Goal: Check status

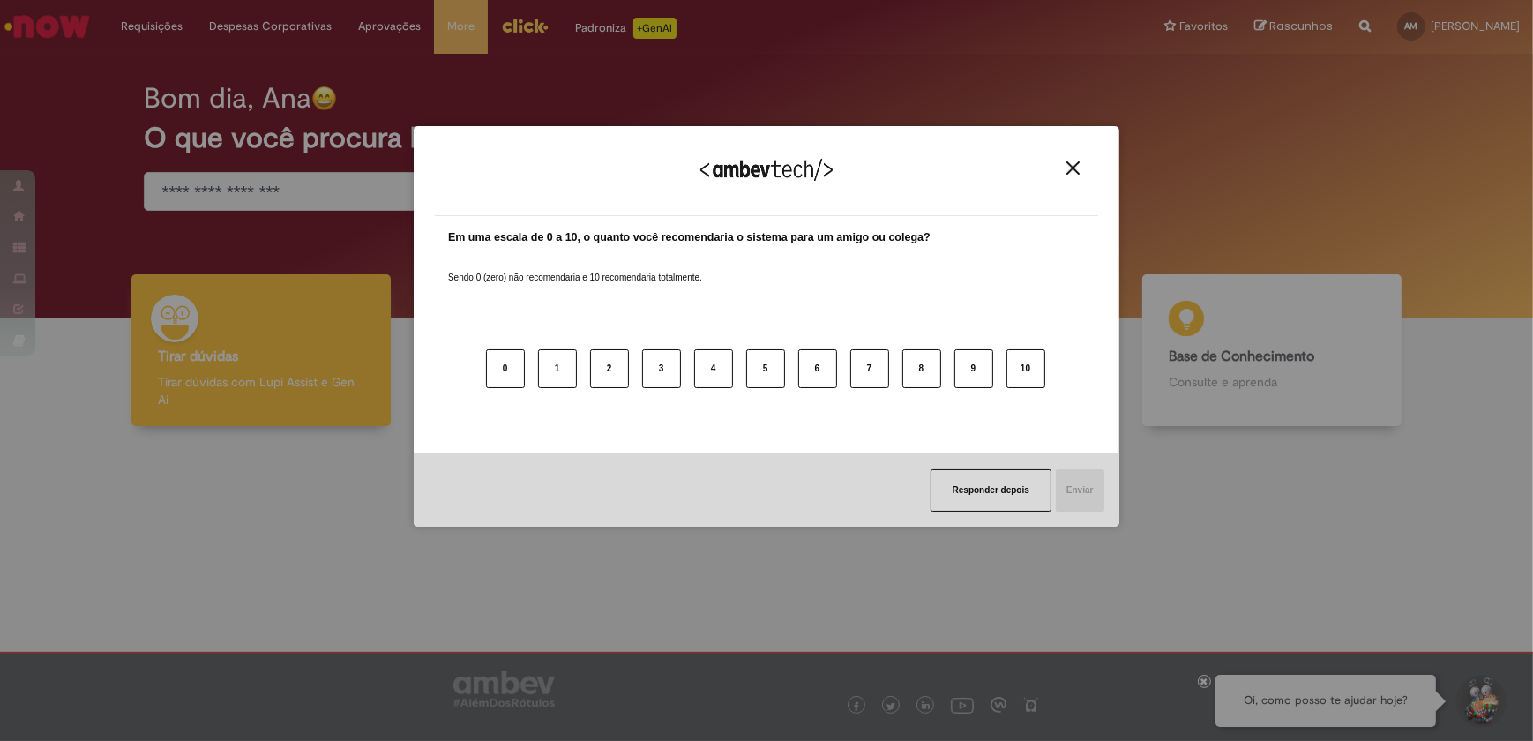
click at [1076, 170] on img "Close" at bounding box center [1073, 167] width 13 height 13
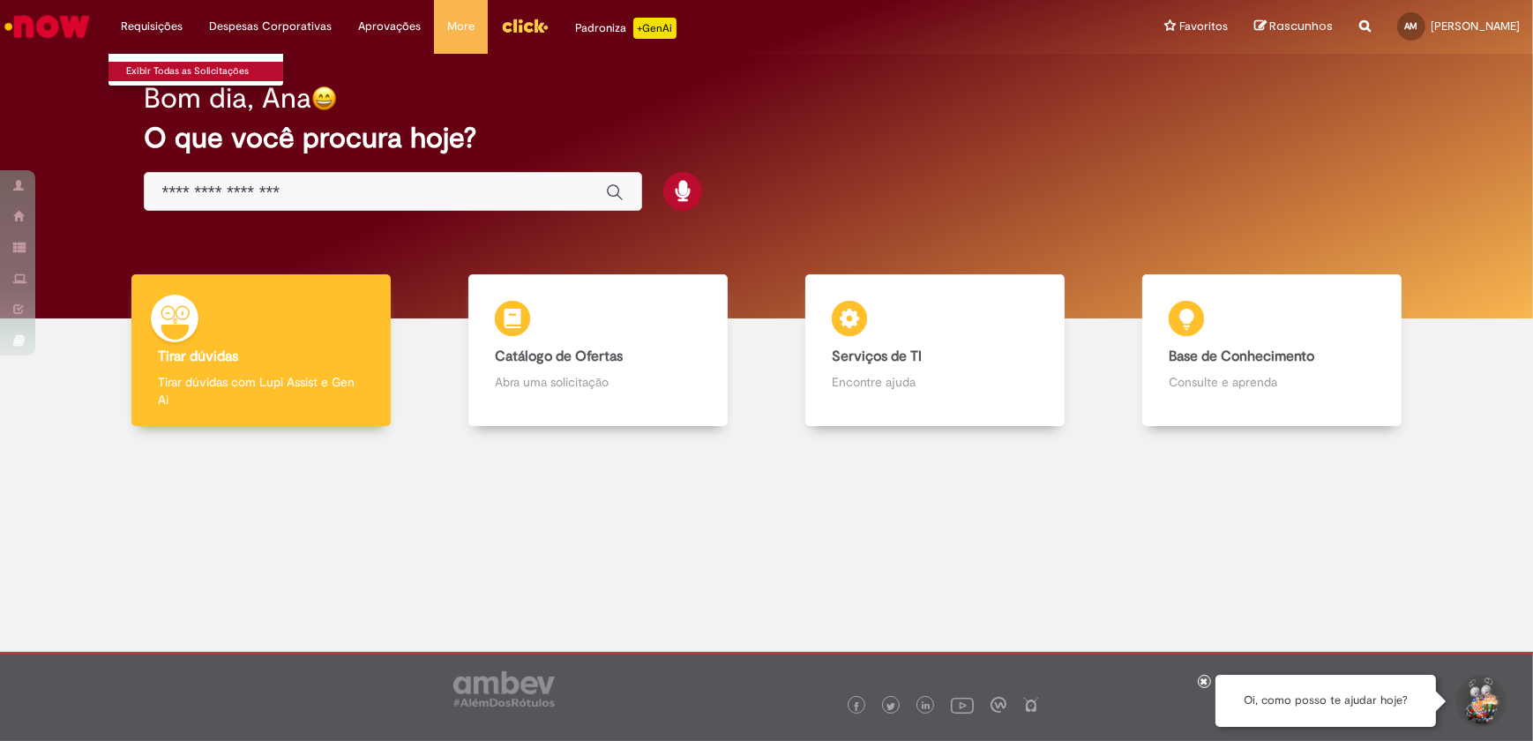
click at [160, 72] on link "Exibir Todas as Solicitações" at bounding box center [206, 71] width 194 height 19
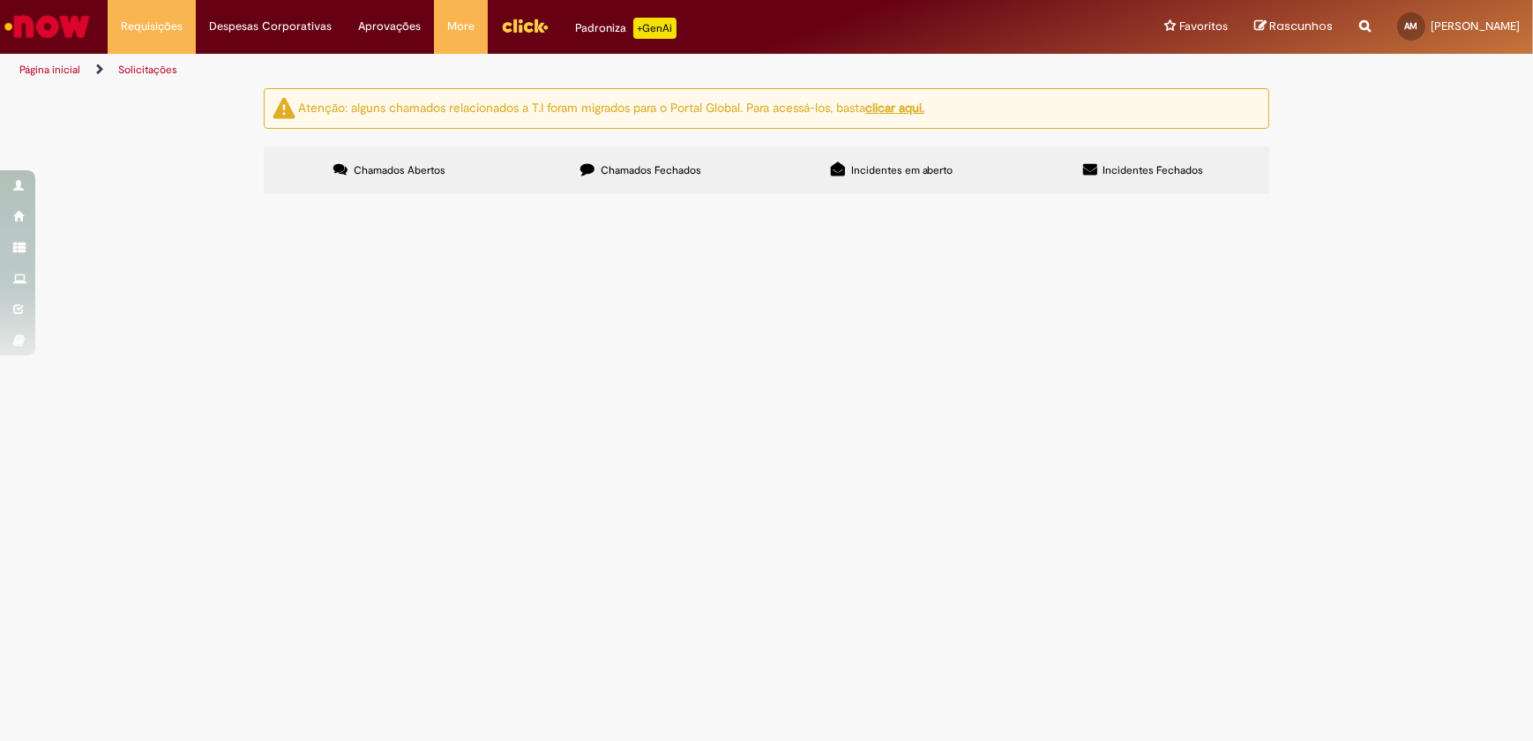
click at [643, 168] on span "Chamados Fechados" at bounding box center [651, 170] width 101 height 14
click at [0, 0] on span "Alterar a distribuição das férias. Aplicar - 10 dias em dezembro, e 20 em abril." at bounding box center [0, 0] width 0 height 0
click at [0, 0] on span "Férias de Funcionários" at bounding box center [0, 0] width 0 height 0
click at [784, 329] on main "Solicitações Atenção: alguns chamados relacionados a T.I foram migrados para o …" at bounding box center [766, 414] width 1533 height 654
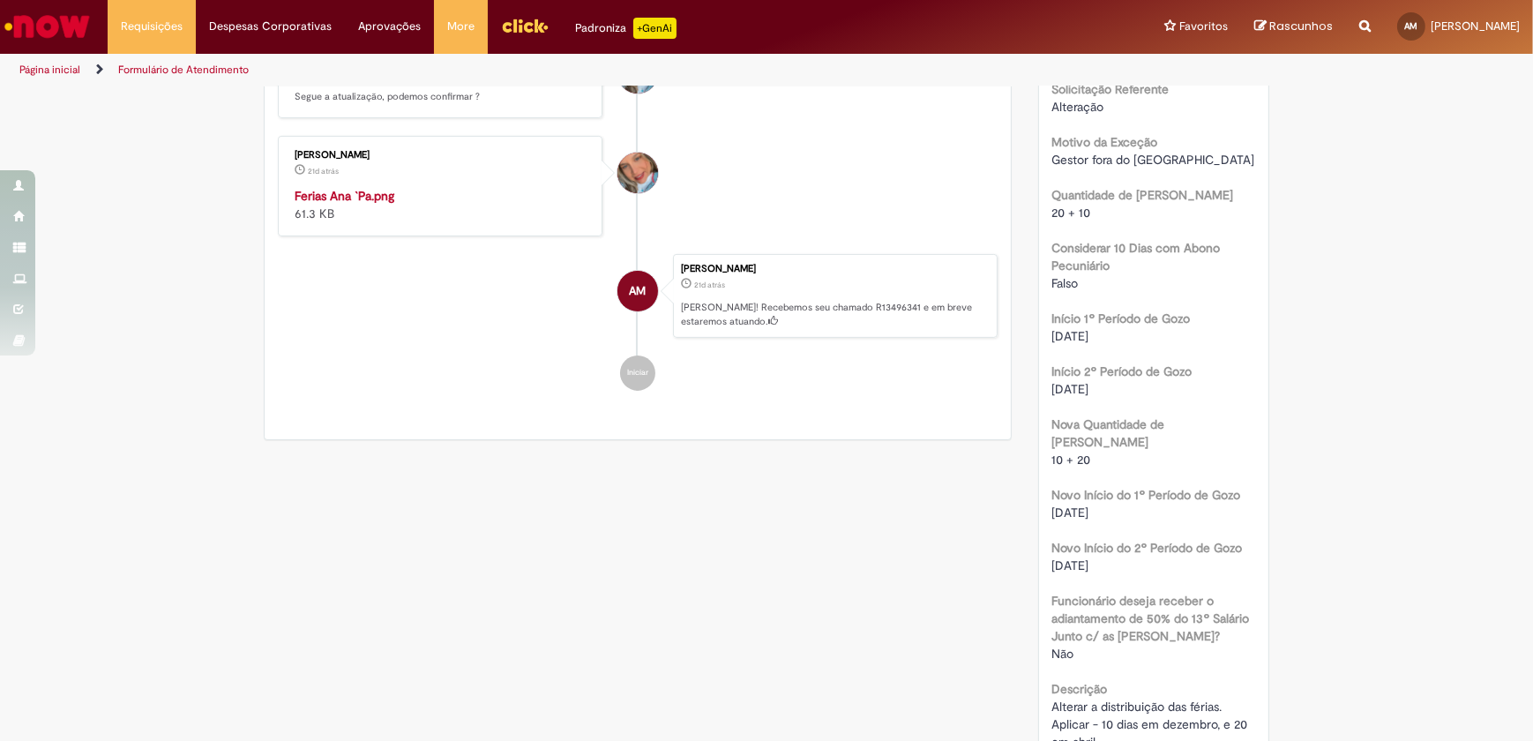
scroll to position [742, 0]
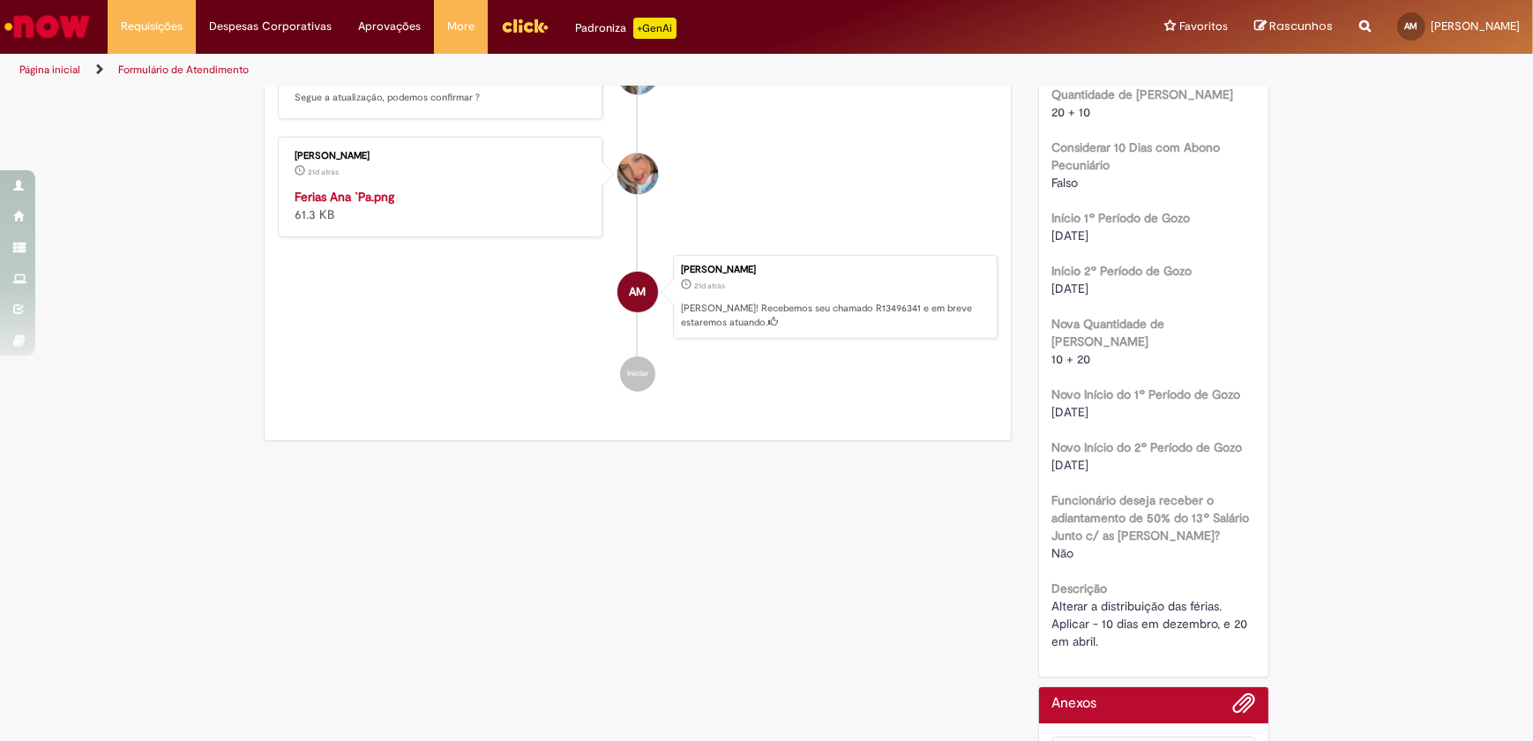
click at [364, 188] on img "Histórico de tíquete" at bounding box center [442, 188] width 294 height 0
